Goal: Task Accomplishment & Management: Use online tool/utility

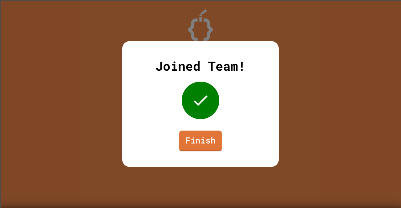
click at [204, 143] on link "Finish" at bounding box center [200, 141] width 43 height 21
click at [205, 139] on link "Finish" at bounding box center [200, 140] width 39 height 21
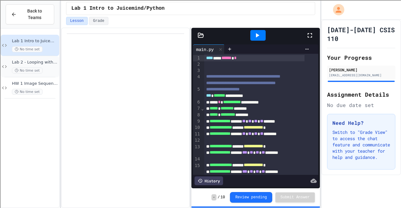
click at [48, 68] on div "No time set" at bounding box center [35, 71] width 46 height 6
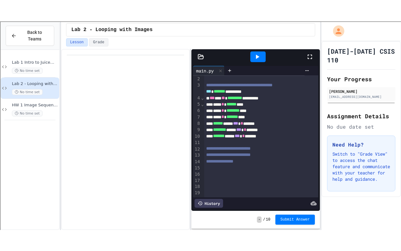
scroll to position [16, 0]
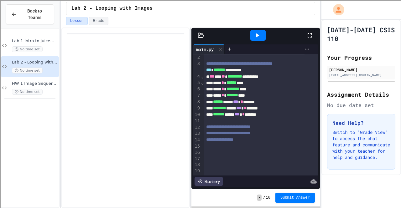
click at [236, 143] on div at bounding box center [261, 146] width 114 height 6
click at [311, 34] on icon at bounding box center [310, 36] width 8 height 8
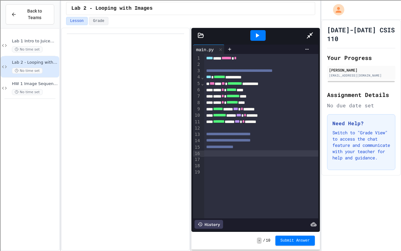
scroll to position [0, 0]
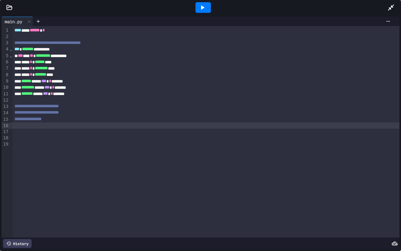
click at [3, 4] on div at bounding box center [9, 7] width 19 height 6
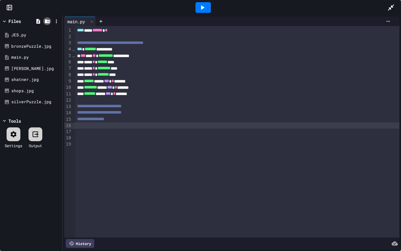
click at [49, 21] on icon at bounding box center [47, 21] width 5 height 4
click at [35, 21] on icon at bounding box center [38, 21] width 6 height 6
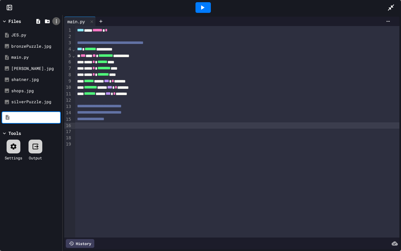
click at [57, 22] on icon at bounding box center [57, 21] width 6 height 6
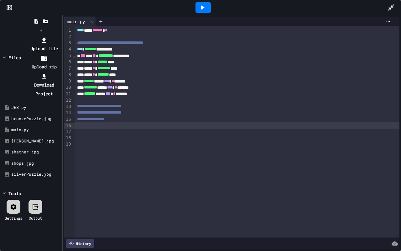
click at [61, 36] on div at bounding box center [44, 39] width 34 height 9
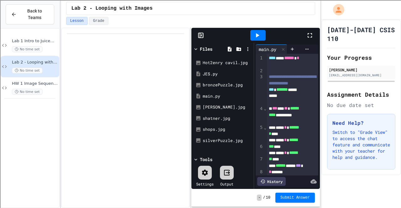
click at [314, 31] on div at bounding box center [313, 35] width 14 height 17
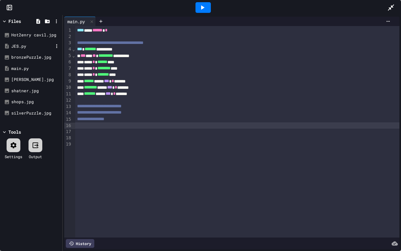
click at [33, 46] on div "JES.py" at bounding box center [32, 46] width 42 height 6
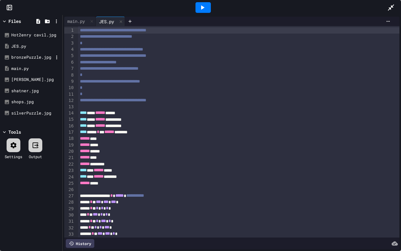
click at [40, 57] on div "bronzePuzzle.jpg" at bounding box center [32, 57] width 42 height 6
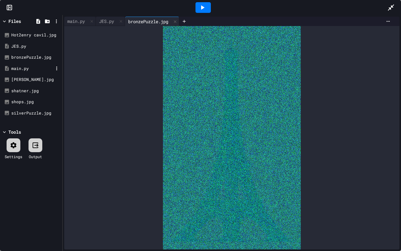
click at [43, 68] on div "main.py" at bounding box center [32, 68] width 42 height 6
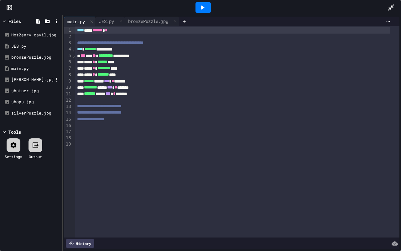
click at [45, 78] on div "mona.jpg" at bounding box center [32, 79] width 42 height 6
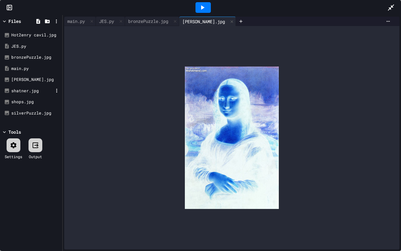
click at [46, 90] on div "shatner.jpg" at bounding box center [32, 91] width 42 height 6
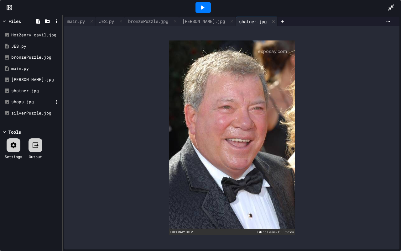
click at [45, 101] on div "shops.jpg" at bounding box center [32, 102] width 42 height 6
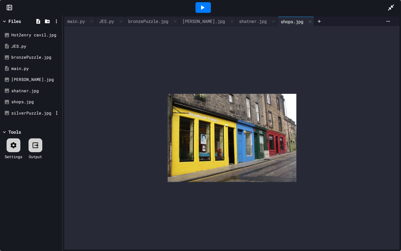
click at [39, 112] on div "silverPuzzle.jpg" at bounding box center [32, 113] width 42 height 6
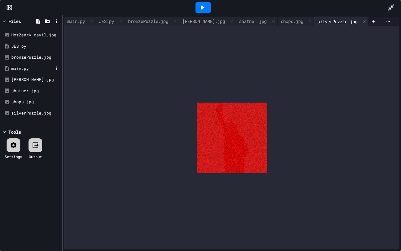
click at [26, 66] on div "main.py" at bounding box center [32, 68] width 42 height 6
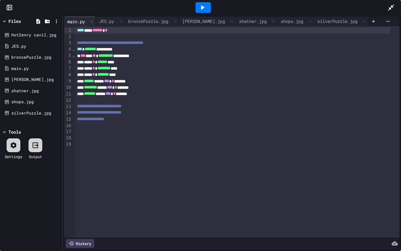
click at [124, 62] on div "**** * ****** ****" at bounding box center [232, 62] width 315 height 6
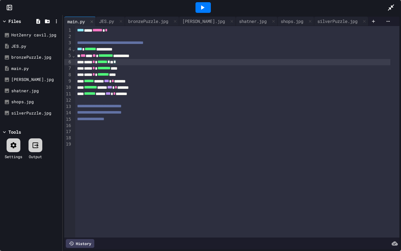
click at [132, 66] on div "**** * ******** ****" at bounding box center [232, 68] width 315 height 6
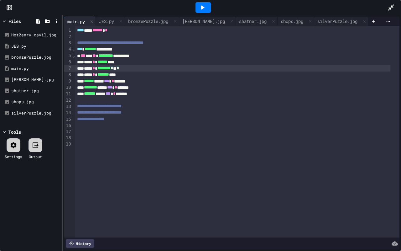
click at [124, 63] on div "**** * ****** ****" at bounding box center [232, 62] width 315 height 6
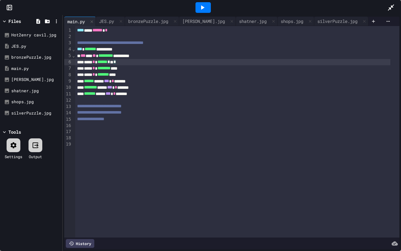
click at [205, 3] on div at bounding box center [202, 7] width 15 height 11
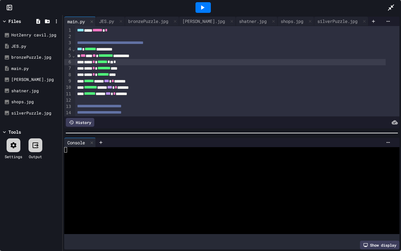
click at [202, 6] on icon at bounding box center [202, 7] width 3 height 4
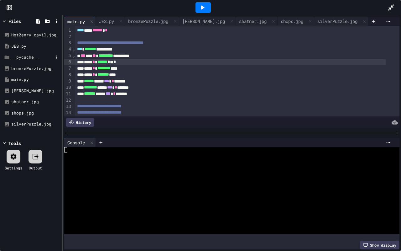
click at [31, 57] on div "__pycache__" at bounding box center [32, 57] width 42 height 6
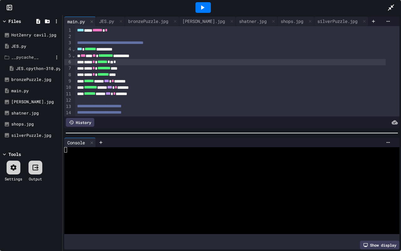
click at [31, 57] on div "__pycache__" at bounding box center [32, 57] width 42 height 6
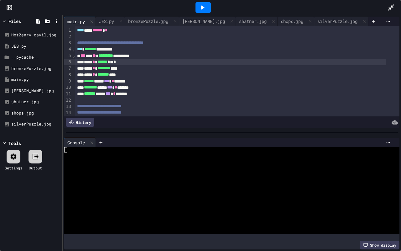
click at [132, 81] on div "****** ***** *** * ******" at bounding box center [230, 81] width 310 height 6
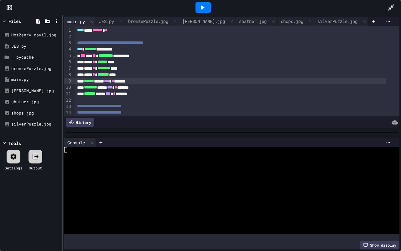
click at [139, 81] on div "****** ***** *** * ******" at bounding box center [230, 81] width 310 height 6
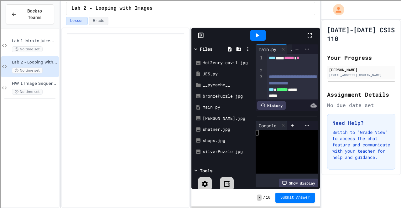
click at [306, 35] on icon at bounding box center [310, 36] width 8 height 8
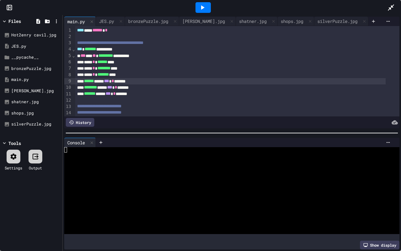
click at [171, 37] on div at bounding box center [237, 37] width 324 height 6
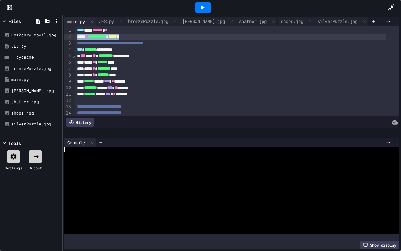
drag, startPoint x: 148, startPoint y: 38, endPoint x: 75, endPoint y: 37, distance: 73.3
click at [75, 37] on div "**********" at bounding box center [230, 37] width 310 height 6
drag, startPoint x: 75, startPoint y: 37, endPoint x: 141, endPoint y: 36, distance: 66.7
click at [141, 36] on div "**********" at bounding box center [230, 37] width 310 height 6
copy div "**********"
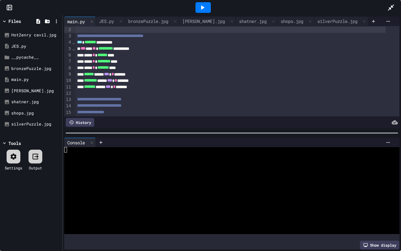
scroll to position [39, 0]
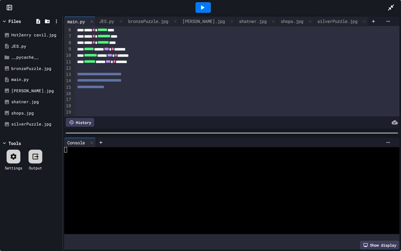
click at [136, 90] on div at bounding box center [237, 93] width 324 height 6
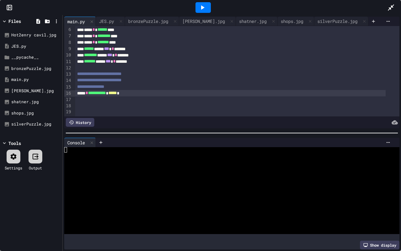
click at [117, 91] on span "*****" at bounding box center [112, 93] width 8 height 4
click at [160, 90] on div "**********" at bounding box center [230, 93] width 310 height 6
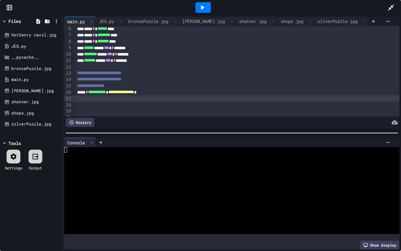
scroll to position [34, 0]
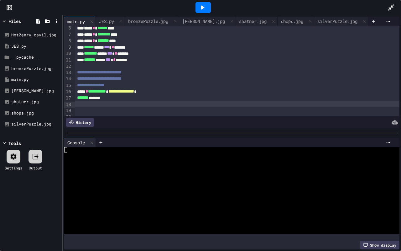
click at [194, 106] on div at bounding box center [237, 104] width 324 height 6
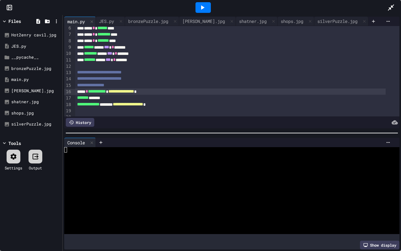
click at [134, 93] on span "**********" at bounding box center [121, 91] width 26 height 4
click at [202, 6] on icon at bounding box center [203, 8] width 8 height 8
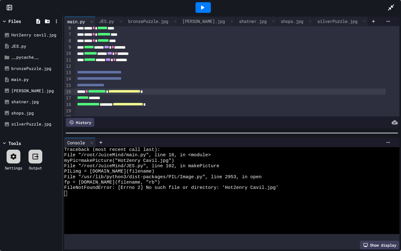
click at [140, 91] on span "**********" at bounding box center [124, 91] width 32 height 4
click at [203, 10] on icon at bounding box center [203, 8] width 8 height 8
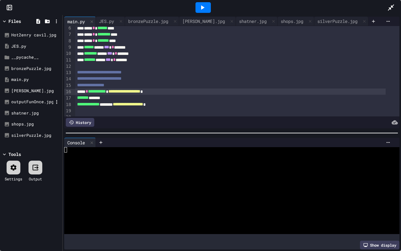
click at [40, 102] on div "outputFunOnce.jpg" at bounding box center [32, 102] width 42 height 6
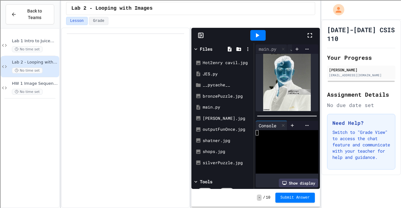
click at [313, 37] on icon at bounding box center [310, 36] width 8 height 8
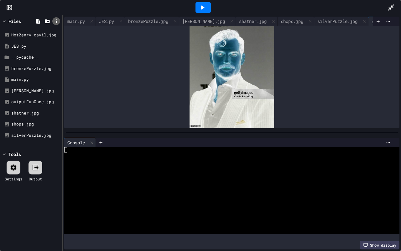
click at [56, 22] on icon at bounding box center [57, 21] width 6 height 6
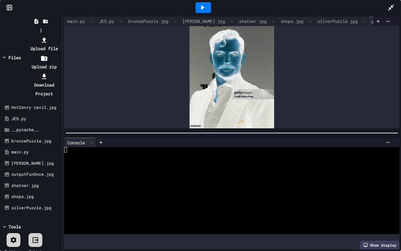
click at [61, 35] on li "Upload file" at bounding box center [44, 44] width 34 height 18
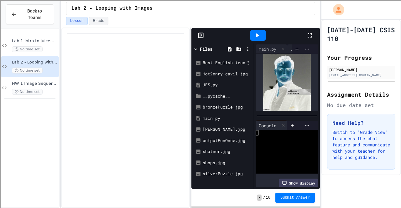
click at [231, 60] on div "Best English teacher, JK.jpg" at bounding box center [224, 63] width 42 height 6
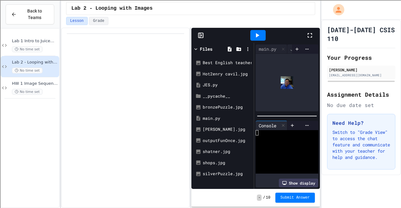
click at [306, 36] on icon at bounding box center [310, 36] width 8 height 8
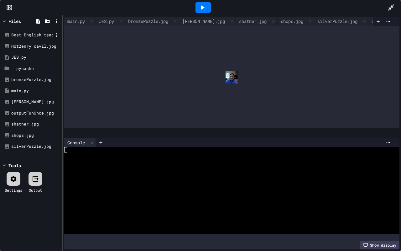
click at [50, 34] on div "Best English teacher, JK.jpg" at bounding box center [32, 35] width 42 height 6
click at [57, 35] on icon at bounding box center [57, 35] width 6 height 6
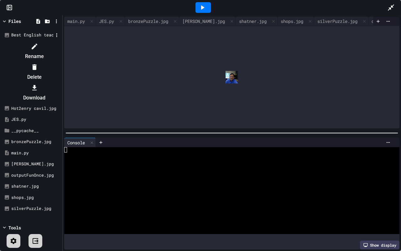
click at [61, 62] on li "Delete" at bounding box center [34, 72] width 53 height 20
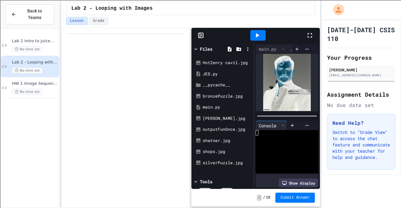
click at [309, 34] on icon at bounding box center [310, 36] width 8 height 8
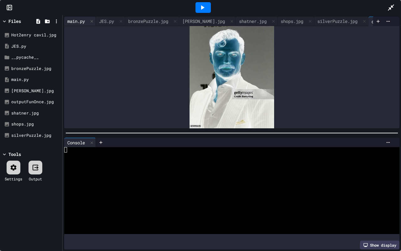
click at [75, 18] on div "main.py" at bounding box center [76, 21] width 24 height 7
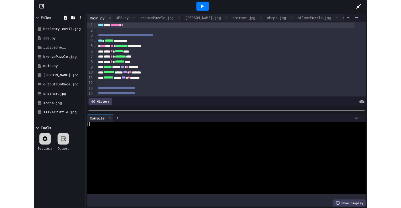
scroll to position [46, 0]
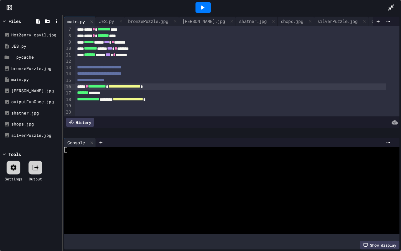
click at [140, 84] on span "**********" at bounding box center [124, 86] width 32 height 4
click at [56, 23] on icon at bounding box center [56, 21] width 1 height 4
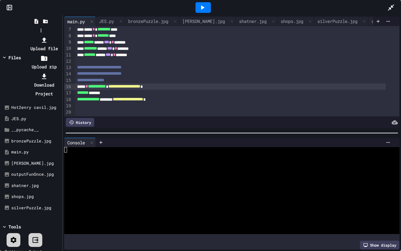
click at [61, 35] on li "Upload file" at bounding box center [44, 44] width 34 height 18
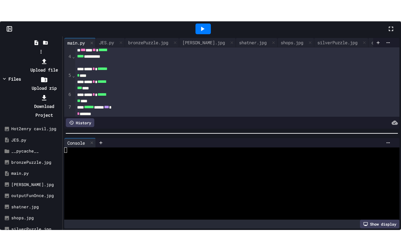
scroll to position [116, 0]
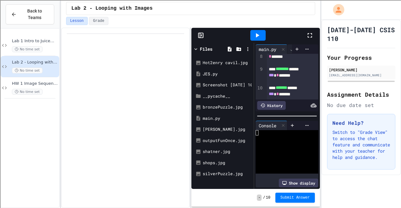
click at [309, 34] on icon at bounding box center [310, 36] width 8 height 8
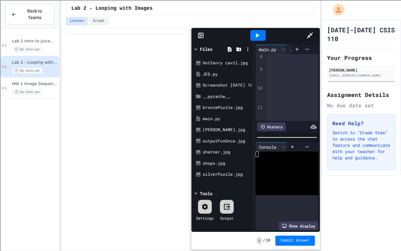
scroll to position [46, 0]
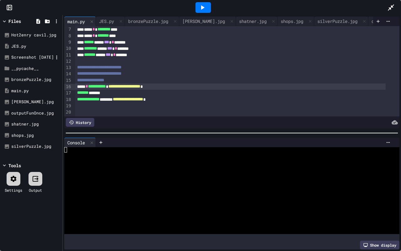
click at [45, 58] on div "Screenshot 2025-09-26 105405.png" at bounding box center [32, 57] width 42 height 6
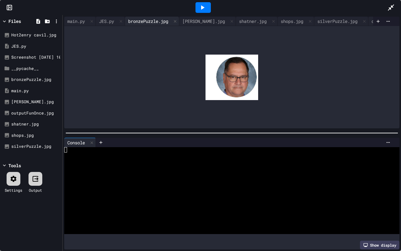
click at [147, 18] on div "bronzePuzzle.jpg" at bounding box center [148, 21] width 46 height 7
click at [195, 20] on div "mona.jpg" at bounding box center [203, 21] width 49 height 7
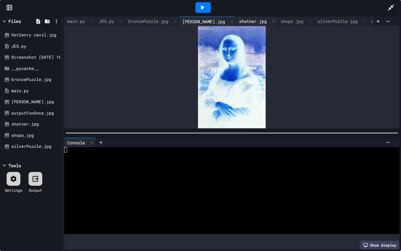
click at [236, 20] on div "shatner.jpg" at bounding box center [253, 21] width 34 height 7
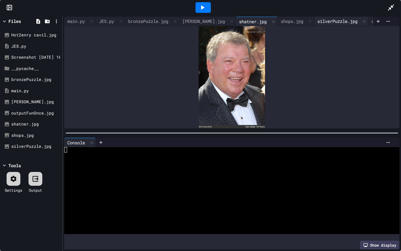
click at [320, 18] on html "We are updating our servers at 9:30PM EST on 9/19/2025. JuiceMind should contin…" at bounding box center [200, 125] width 401 height 251
click at [270, 19] on div at bounding box center [274, 21] width 8 height 9
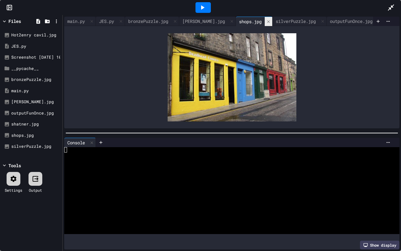
click at [266, 19] on icon at bounding box center [268, 21] width 4 height 4
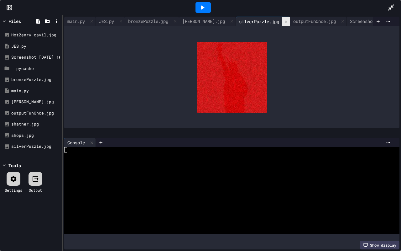
click at [284, 19] on icon at bounding box center [286, 21] width 4 height 4
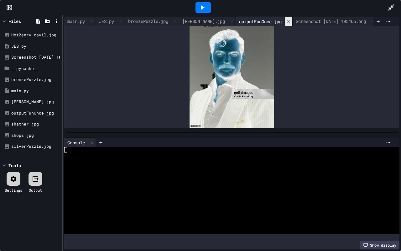
click at [286, 19] on icon at bounding box center [288, 21] width 4 height 4
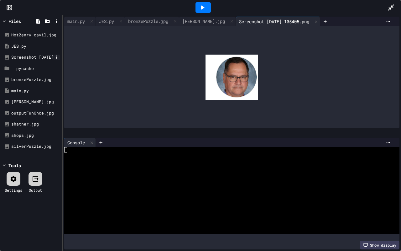
click at [58, 56] on icon at bounding box center [57, 57] width 6 height 6
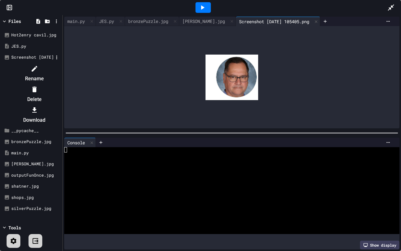
click at [61, 69] on li "Rename" at bounding box center [34, 74] width 53 height 20
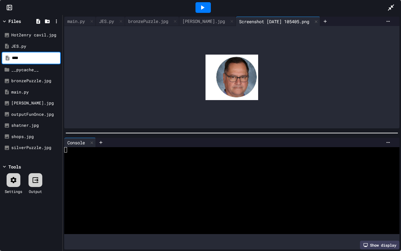
scroll to position [0, 0]
type input "**********"
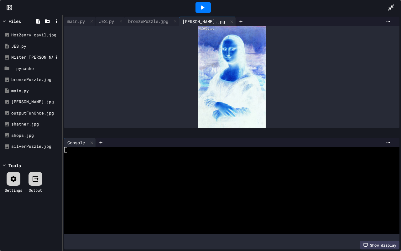
click at [40, 57] on div "Mister Nevins.png" at bounding box center [32, 57] width 42 height 6
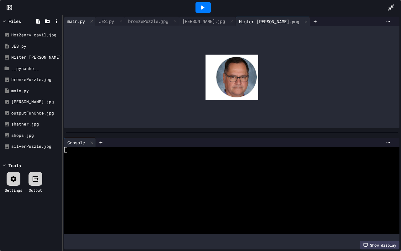
click at [70, 25] on div "main.py" at bounding box center [80, 21] width 32 height 9
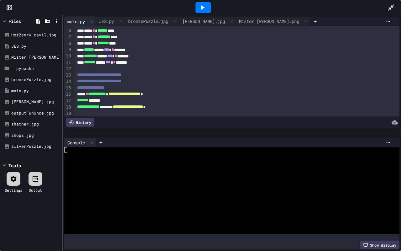
scroll to position [46, 0]
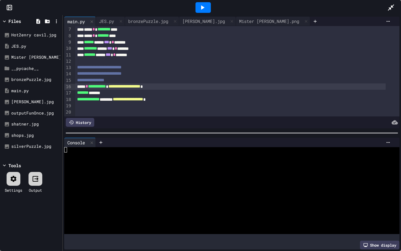
click at [140, 84] on span "**********" at bounding box center [124, 86] width 32 height 4
click at [173, 102] on div at bounding box center [237, 105] width 324 height 6
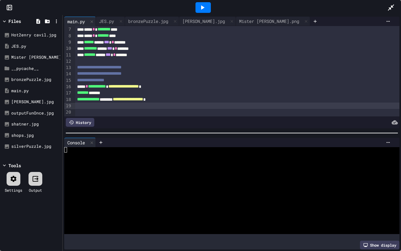
click at [143, 97] on span "**********" at bounding box center [128, 99] width 30 height 4
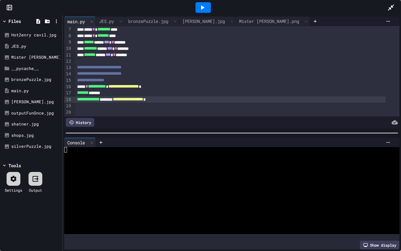
click at [203, 9] on icon at bounding box center [203, 8] width 8 height 8
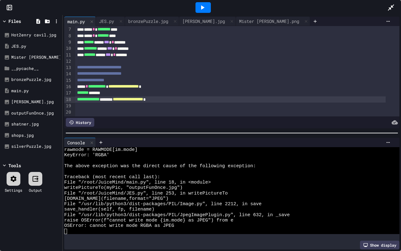
click at [143, 97] on span "**********" at bounding box center [128, 99] width 30 height 4
click at [195, 10] on div at bounding box center [202, 7] width 15 height 11
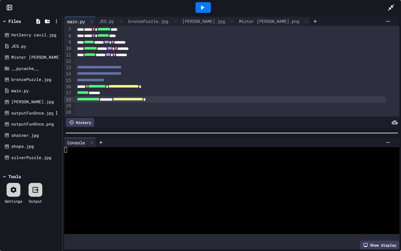
click at [42, 113] on div "outputFunOnce.jpg" at bounding box center [32, 113] width 42 height 6
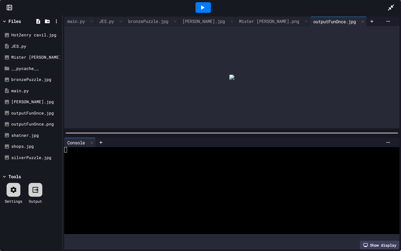
click at [232, 75] on div at bounding box center [231, 77] width 335 height 102
click at [231, 76] on img at bounding box center [231, 77] width 5 height 5
click at [231, 75] on img at bounding box center [231, 77] width 5 height 5
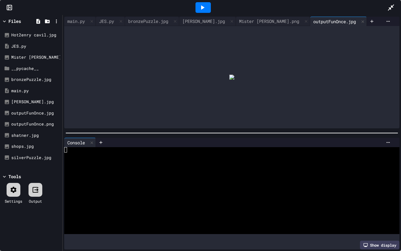
click at [231, 75] on img at bounding box center [231, 77] width 5 height 5
click at [33, 122] on div "outputFunOnce.png" at bounding box center [32, 124] width 42 height 6
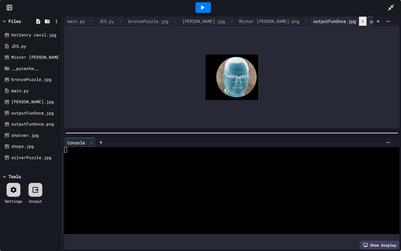
click at [361, 20] on icon at bounding box center [362, 21] width 3 height 3
click at [107, 19] on div "JES.py" at bounding box center [106, 21] width 21 height 7
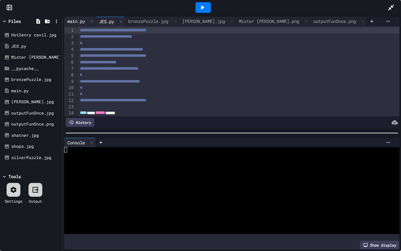
click at [75, 23] on div "main.py" at bounding box center [76, 21] width 24 height 7
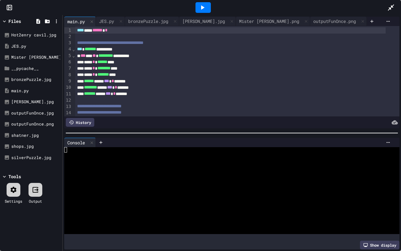
scroll to position [46, 0]
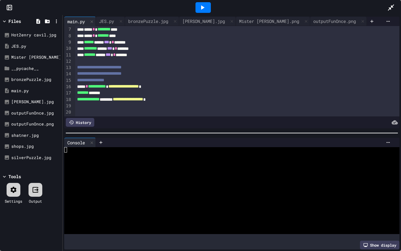
click at [201, 96] on div "**********" at bounding box center [230, 99] width 310 height 6
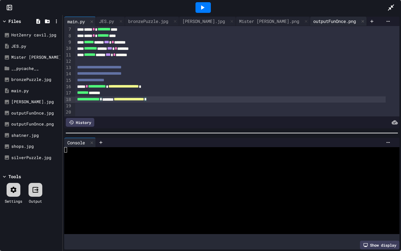
click at [310, 22] on div "outputFunOnce.png" at bounding box center [334, 21] width 49 height 7
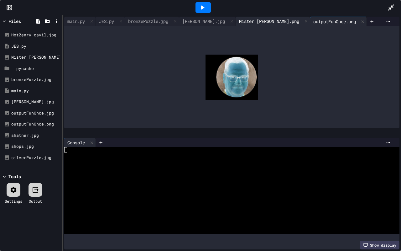
drag, startPoint x: 239, startPoint y: 18, endPoint x: 222, endPoint y: 25, distance: 17.7
click at [236, 25] on div "Mister Nevins.png" at bounding box center [273, 21] width 74 height 9
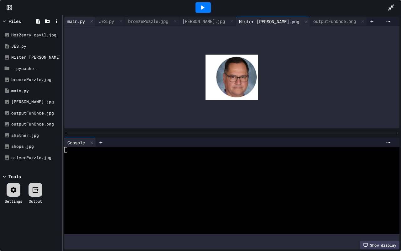
click at [80, 21] on div "main.py" at bounding box center [76, 21] width 24 height 7
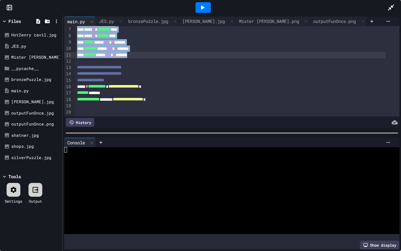
drag, startPoint x: 77, startPoint y: 48, endPoint x: 175, endPoint y: 49, distance: 98.7
click at [175, 49] on div "**********" at bounding box center [237, 51] width 324 height 129
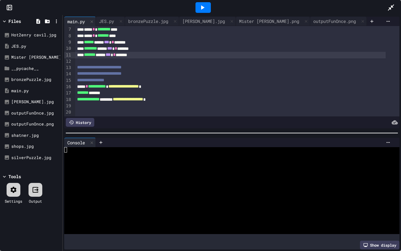
click at [176, 70] on div "**********" at bounding box center [237, 73] width 324 height 6
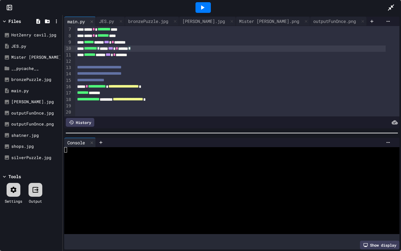
click at [191, 45] on div "******** * *** *** * **** *" at bounding box center [230, 48] width 310 height 6
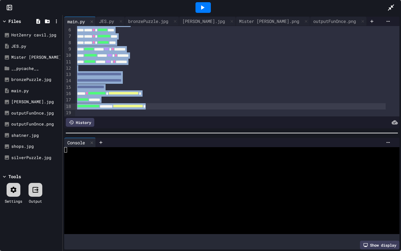
scroll to position [37, 0]
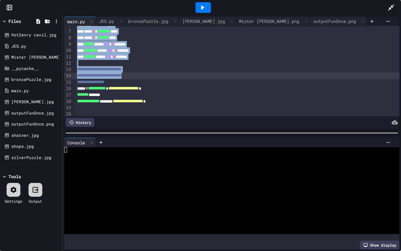
drag, startPoint x: 75, startPoint y: 42, endPoint x: 179, endPoint y: 75, distance: 109.2
click at [179, 75] on div "**********" at bounding box center [237, 53] width 324 height 129
copy div "**********"
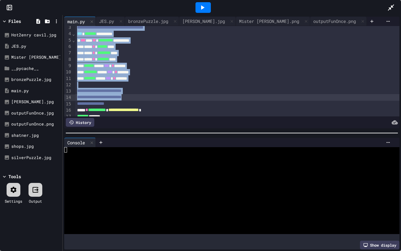
scroll to position [46, 0]
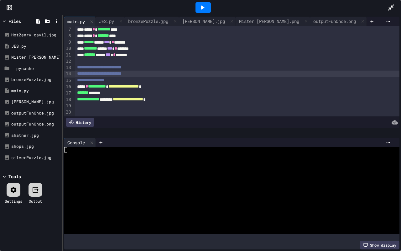
click at [144, 102] on div at bounding box center [237, 105] width 324 height 6
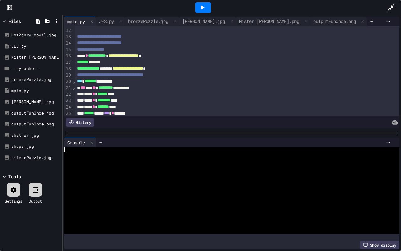
click at [187, 77] on div "**********" at bounding box center [237, 75] width 324 height 6
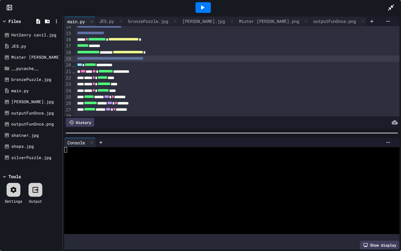
scroll to position [79, 0]
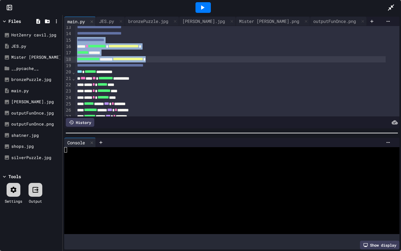
drag, startPoint x: 76, startPoint y: 40, endPoint x: 183, endPoint y: 61, distance: 108.8
click at [183, 61] on div "**********" at bounding box center [237, 46] width 324 height 199
copy div "**********"
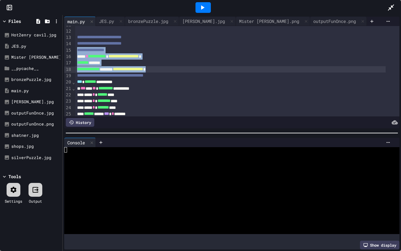
scroll to position [116, 0]
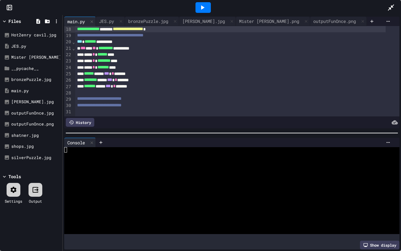
click at [125, 108] on div at bounding box center [237, 111] width 324 height 6
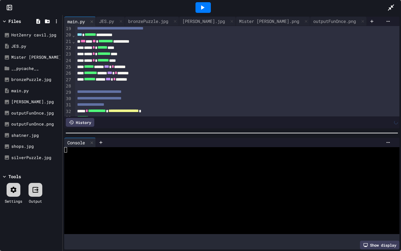
scroll to position [135, 0]
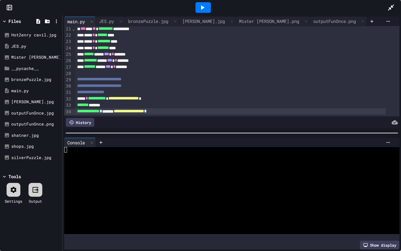
click at [205, 3] on div at bounding box center [202, 7] width 15 height 11
click at [310, 23] on div "outputFunOnce.png" at bounding box center [334, 21] width 49 height 7
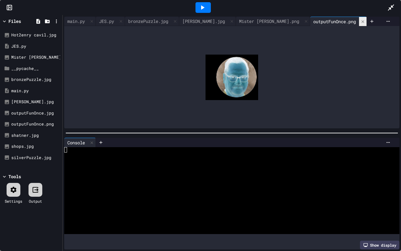
click at [360, 21] on icon at bounding box center [362, 21] width 4 height 4
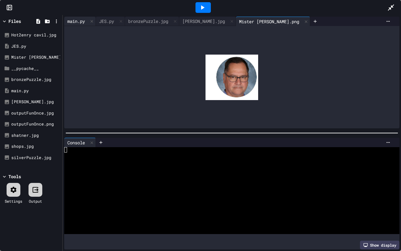
click at [79, 18] on div "main.py" at bounding box center [76, 21] width 24 height 7
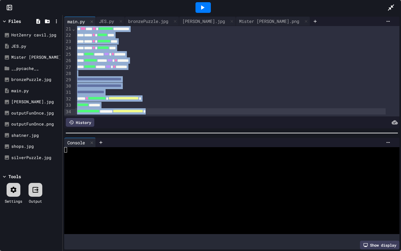
drag, startPoint x: 76, startPoint y: 67, endPoint x: 185, endPoint y: 161, distance: 143.5
click at [185, 161] on div "**********" at bounding box center [232, 133] width 338 height 236
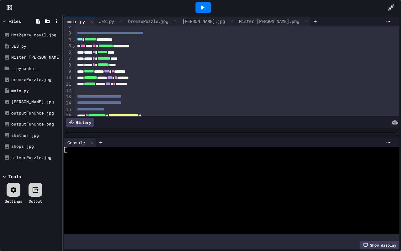
scroll to position [3, 0]
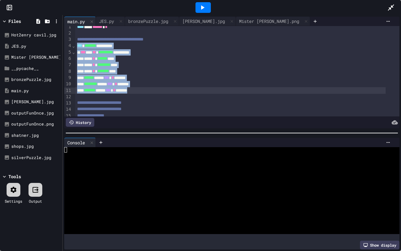
drag, startPoint x: 75, startPoint y: 45, endPoint x: 182, endPoint y: 91, distance: 116.1
click at [182, 91] on div "**********" at bounding box center [237, 84] width 324 height 123
copy div "**********"
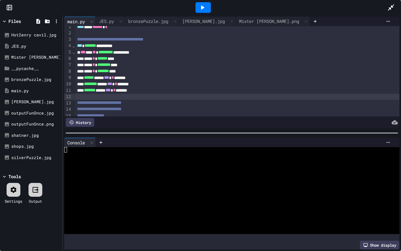
click at [160, 98] on div at bounding box center [237, 97] width 324 height 6
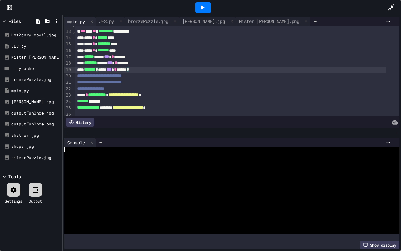
scroll to position [85, 0]
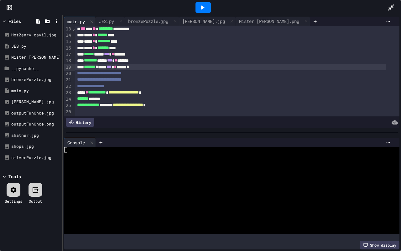
click at [205, 9] on icon at bounding box center [203, 8] width 8 height 8
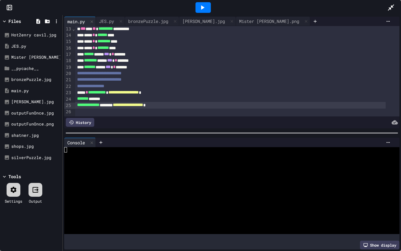
click at [143, 102] on span "**********" at bounding box center [128, 104] width 30 height 4
click at [202, 6] on icon at bounding box center [203, 8] width 8 height 8
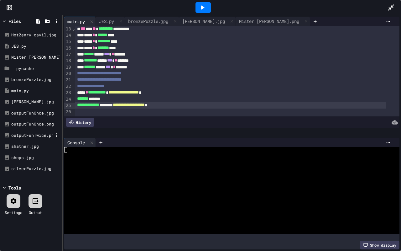
click at [32, 133] on div "outputFunTwice.png" at bounding box center [32, 135] width 42 height 6
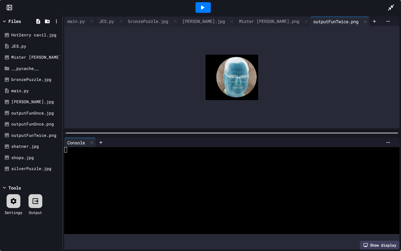
click at [227, 16] on div "main.py JES.py bronzePuzzle.jpg mona.jpg Mister Nevins.png outputFunTwice.png" at bounding box center [232, 72] width 338 height 115
click at [236, 18] on div "Mister Nevins.png" at bounding box center [269, 21] width 66 height 7
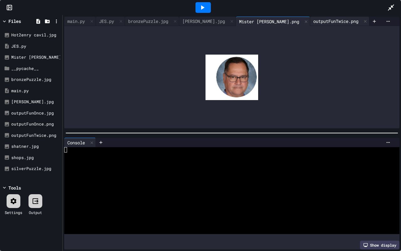
drag, startPoint x: 288, startPoint y: 20, endPoint x: 294, endPoint y: 22, distance: 6.9
click at [310, 22] on div "outputFunTwice.png" at bounding box center [335, 21] width 51 height 7
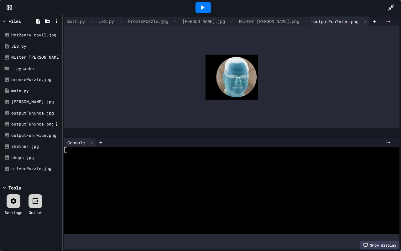
click at [46, 125] on div "outputFunOnce.png" at bounding box center [32, 124] width 42 height 6
click at [310, 18] on div "outputFunTwice.png" at bounding box center [335, 21] width 51 height 7
click at [369, 18] on div "outputFunOnce.png" at bounding box center [393, 21] width 49 height 7
click at [289, 16] on div "main.py JES.py bronzePuzzle.jpg mona.jpg Mister Nevins.png outputFunTwice.png o…" at bounding box center [232, 72] width 338 height 115
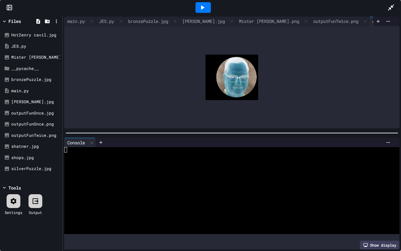
click at [293, 15] on div at bounding box center [203, 7] width 368 height 17
click at [292, 16] on div at bounding box center [203, 7] width 368 height 17
click at [310, 18] on div "outputFunTwice.png" at bounding box center [335, 21] width 51 height 7
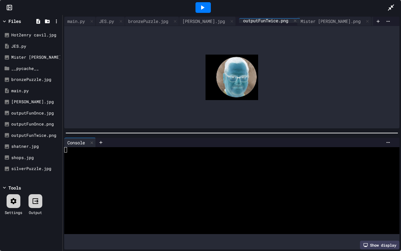
drag, startPoint x: 294, startPoint y: 17, endPoint x: 254, endPoint y: 18, distance: 39.5
click at [254, 18] on div "main.py JES.py bronzePuzzle.jpg mona.jpg Mister Nevins.png outputFunTwice.png o…" at bounding box center [218, 21] width 309 height 9
click at [369, 18] on div "outputFunOnce.png" at bounding box center [393, 21] width 49 height 7
drag, startPoint x: 351, startPoint y: 18, endPoint x: 301, endPoint y: 21, distance: 50.2
drag, startPoint x: 301, startPoint y: 21, endPoint x: 301, endPoint y: 12, distance: 9.7
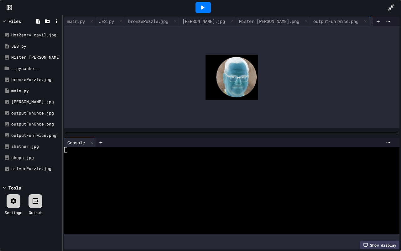
click at [301, 12] on div at bounding box center [203, 7] width 368 height 17
click at [79, 19] on div "main.py" at bounding box center [76, 21] width 24 height 7
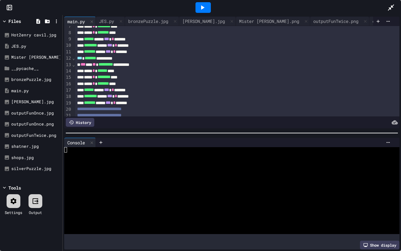
scroll to position [46, 0]
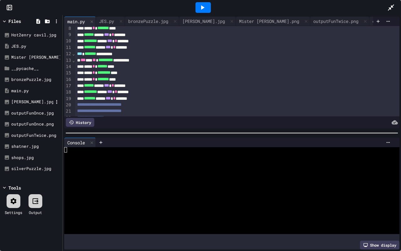
click at [36, 103] on div "mona.jpg" at bounding box center [32, 102] width 42 height 6
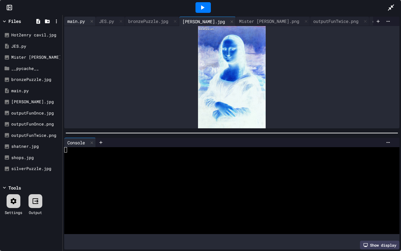
click at [79, 19] on div "main.py" at bounding box center [76, 21] width 24 height 7
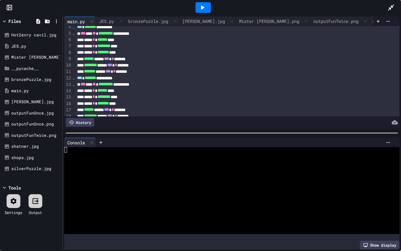
scroll to position [22, 0]
click at [256, 18] on div "Mister Nevins.png" at bounding box center [269, 21] width 66 height 7
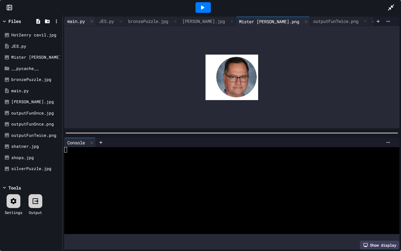
click at [81, 19] on div "main.py" at bounding box center [76, 21] width 24 height 7
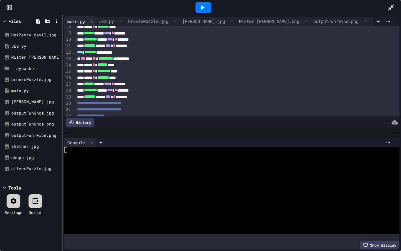
scroll to position [85, 0]
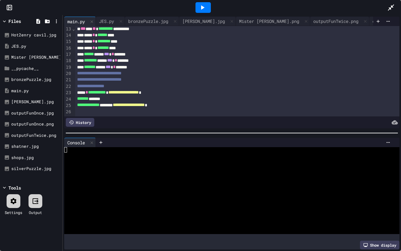
click at [145, 102] on span "**********" at bounding box center [129, 104] width 32 height 4
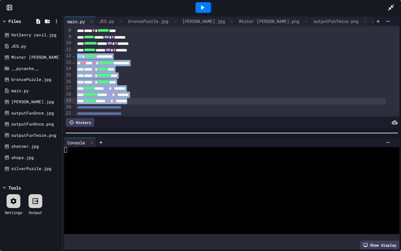
scroll to position [44, 0]
drag, startPoint x: 77, startPoint y: 56, endPoint x: 162, endPoint y: 99, distance: 94.7
click at [162, 99] on div "**********" at bounding box center [237, 65] width 324 height 167
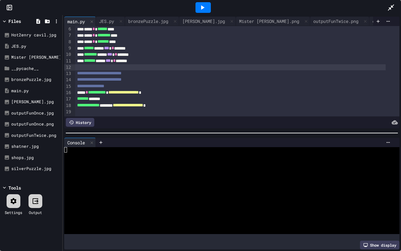
scroll to position [34, 0]
click at [206, 8] on icon at bounding box center [203, 8] width 8 height 8
click at [369, 19] on div "outputFunOnce.png" at bounding box center [393, 21] width 49 height 7
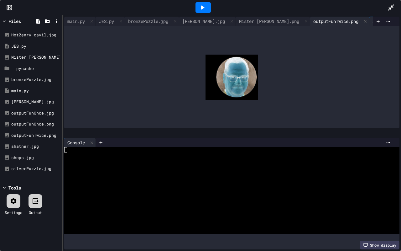
click at [310, 18] on div "outputFunTwice.png" at bounding box center [335, 21] width 51 height 7
click at [369, 18] on div "outputFunOnce.png" at bounding box center [393, 21] width 49 height 7
